Goal: Check status: Check status

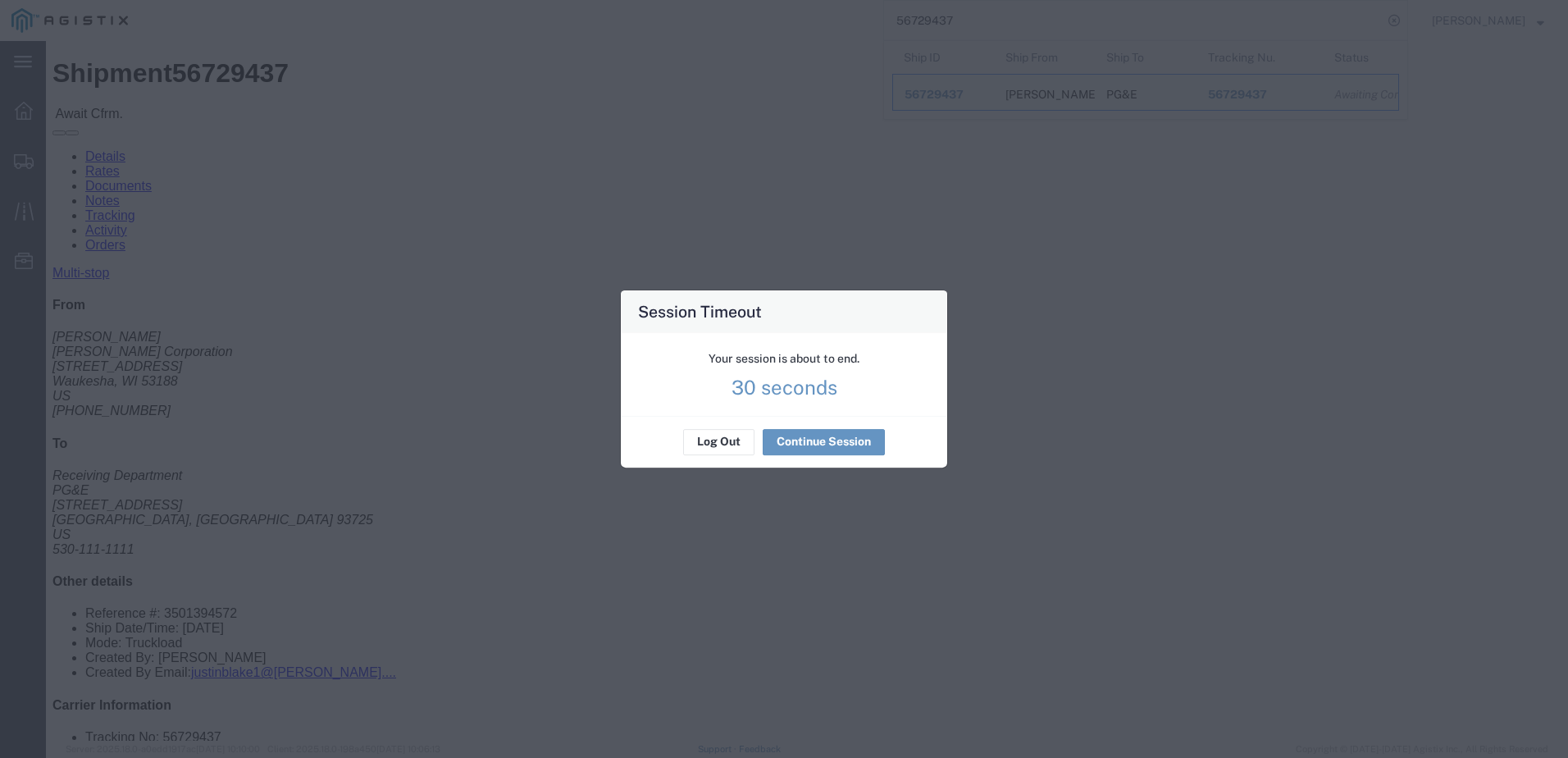
scroll to position [410, 0]
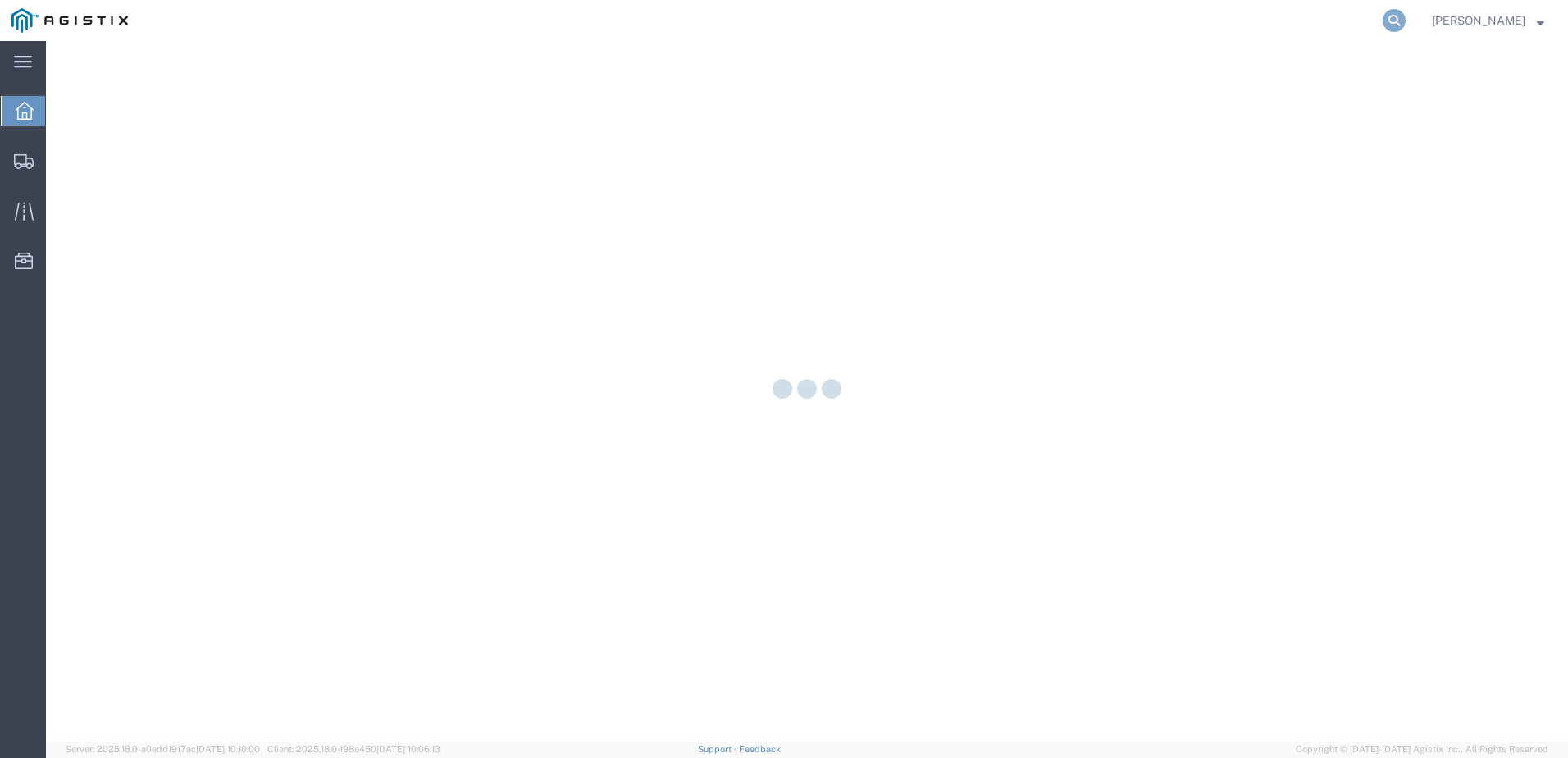
click at [1405, 31] on icon at bounding box center [1394, 20] width 23 height 23
click at [1182, 22] on input "search" at bounding box center [1133, 20] width 498 height 39
paste input "56731426"
type input "56731426"
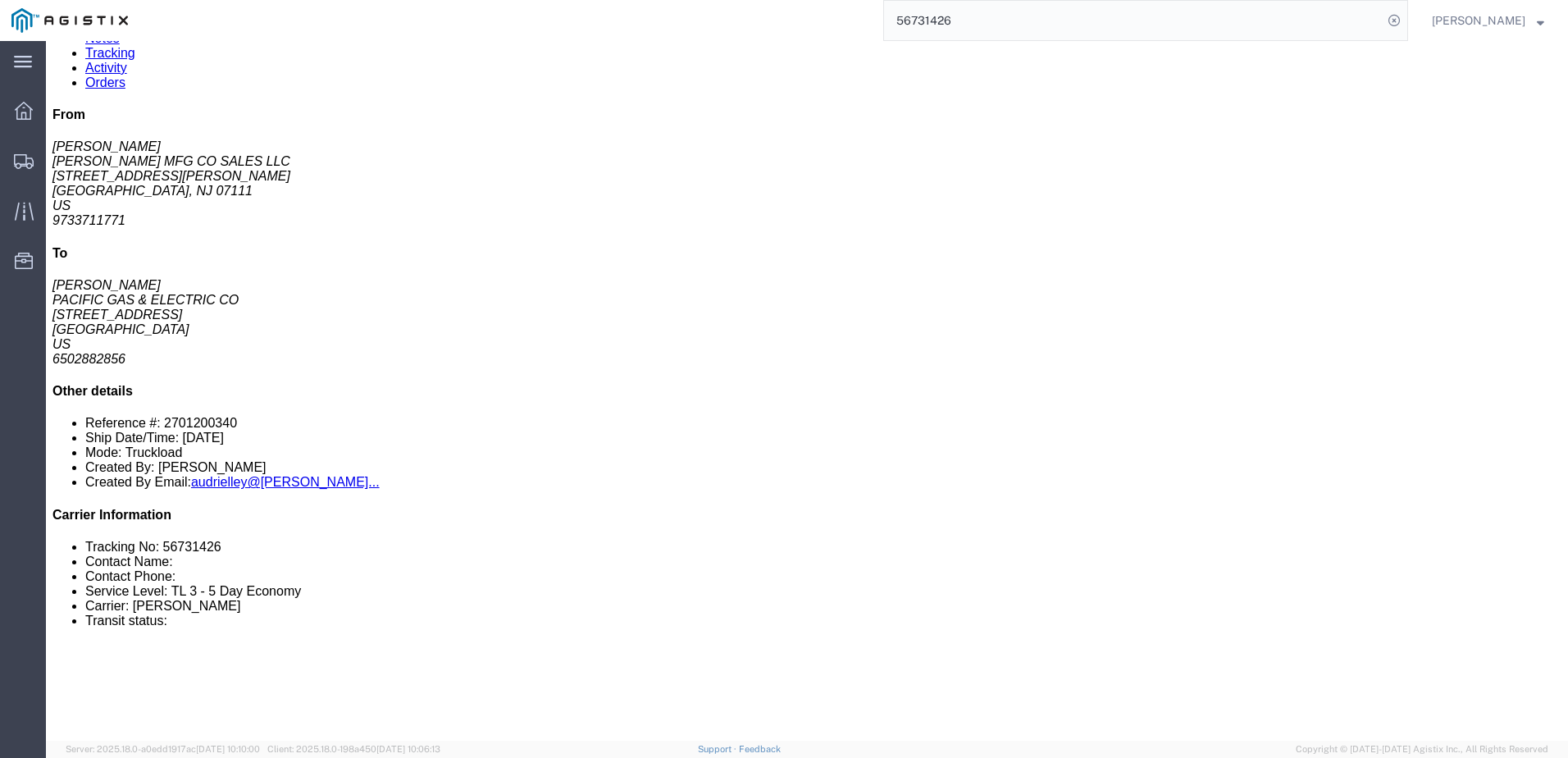
scroll to position [164, 0]
